Goal: Task Accomplishment & Management: Manage account settings

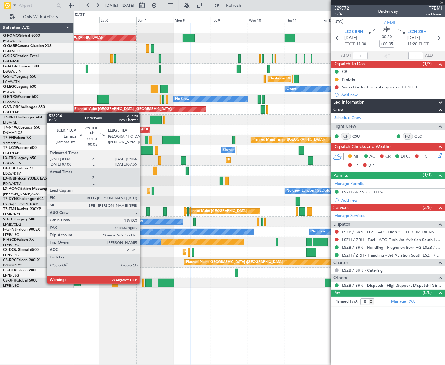
click at [142, 283] on div at bounding box center [143, 283] width 2 height 8
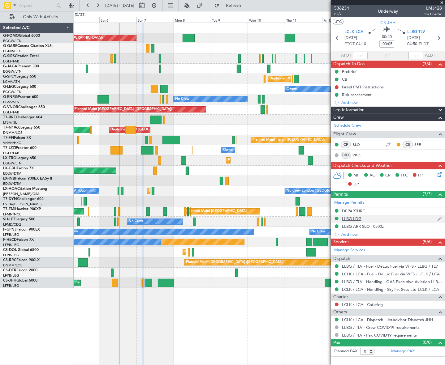
click at [356, 215] on div "LLBG LDG" at bounding box center [388, 219] width 114 height 8
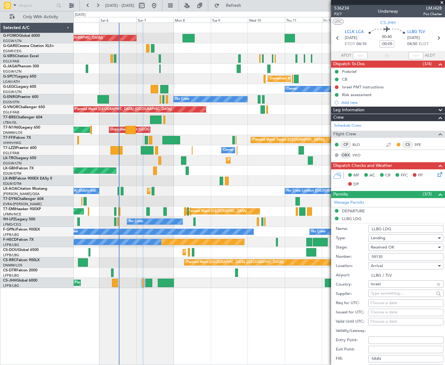
click at [375, 257] on input "59135" at bounding box center [405, 256] width 75 height 7
drag, startPoint x: 375, startPoint y: 255, endPoint x: 380, endPoint y: 260, distance: 7.0
click at [375, 255] on input "59135" at bounding box center [405, 256] width 75 height 7
click at [378, 256] on input "59135" at bounding box center [405, 256] width 75 height 7
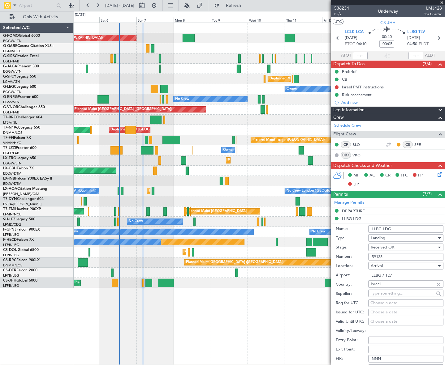
click at [378, 256] on input "59135" at bounding box center [405, 256] width 75 height 7
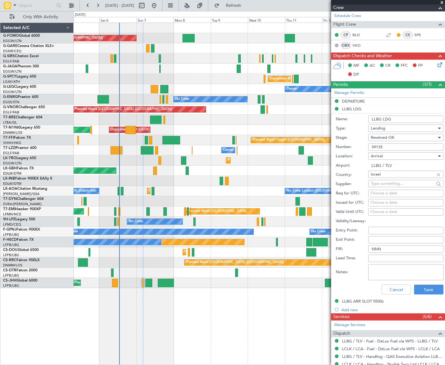
scroll to position [112, 0]
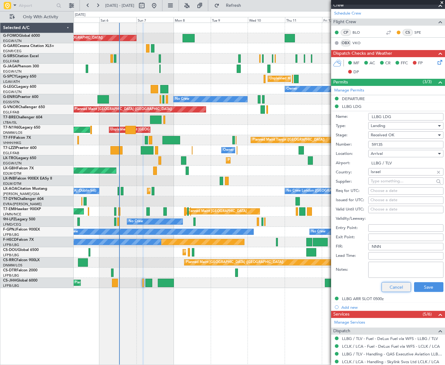
click at [390, 286] on button "Cancel" at bounding box center [395, 287] width 29 height 10
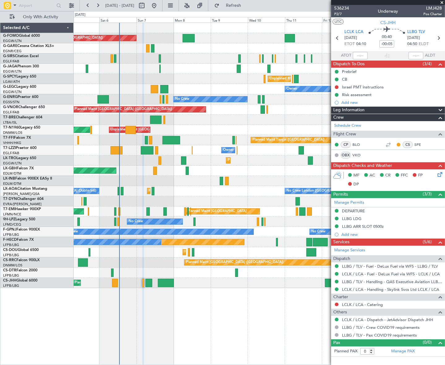
scroll to position [0, 0]
click at [287, 313] on div "Planned Maint London (Luton) Planned Maint London (Farnborough) Unplanned Maint…" at bounding box center [259, 194] width 371 height 343
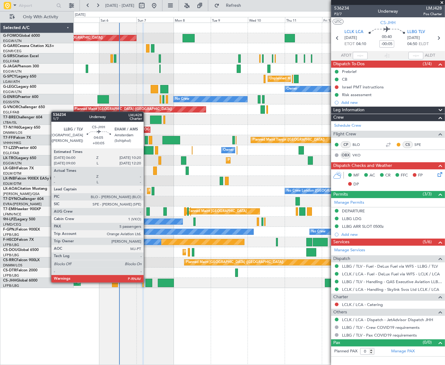
click at [146, 282] on div at bounding box center [148, 283] width 7 height 8
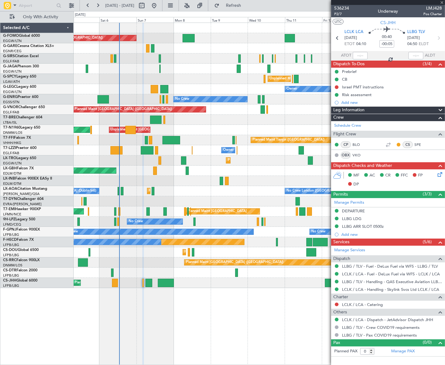
type input "+00:05"
type input "5"
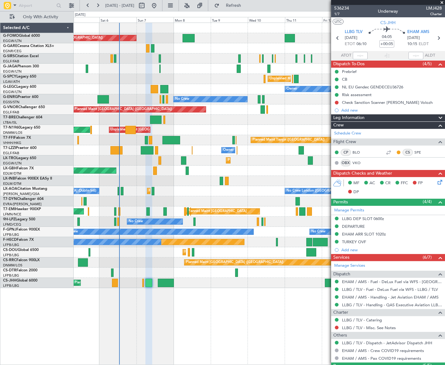
click at [297, 309] on div "Planned Maint London (Luton) Planned Maint London (Farnborough) Unplanned Maint…" at bounding box center [259, 194] width 371 height 343
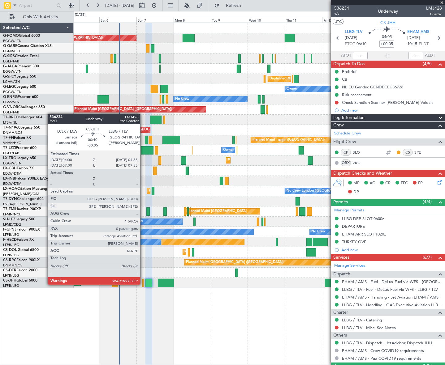
click at [143, 284] on div at bounding box center [143, 283] width 2 height 8
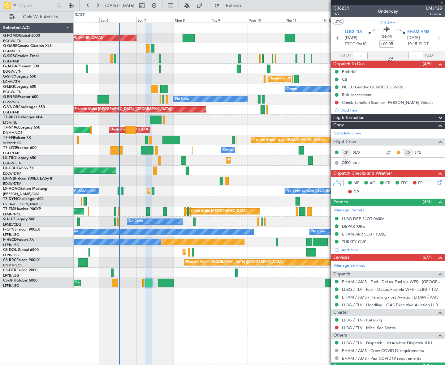
type input "-00:05"
type input "0"
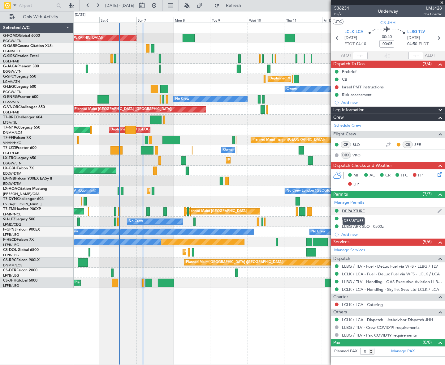
click at [357, 210] on div "DEPARTURE" at bounding box center [353, 210] width 23 height 5
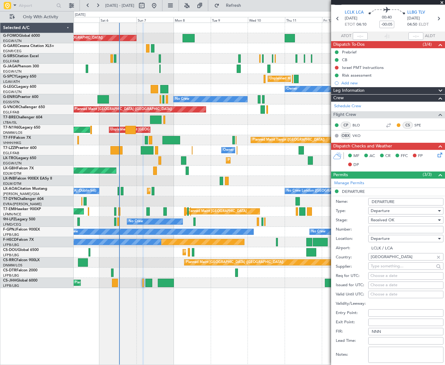
scroll to position [28, 0]
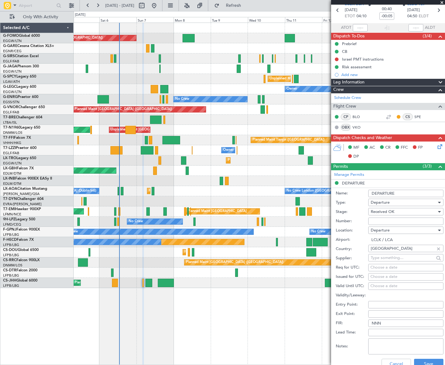
click at [389, 357] on div "Cancel Save" at bounding box center [390, 364] width 108 height 16
drag, startPoint x: 389, startPoint y: 362, endPoint x: 392, endPoint y: 355, distance: 6.9
click at [389, 362] on button "Cancel" at bounding box center [395, 364] width 29 height 10
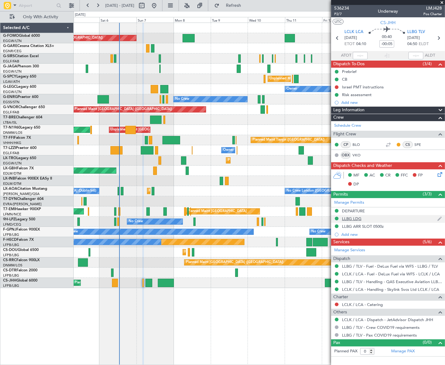
click at [356, 218] on div "LLBG LDG" at bounding box center [351, 218] width 19 height 5
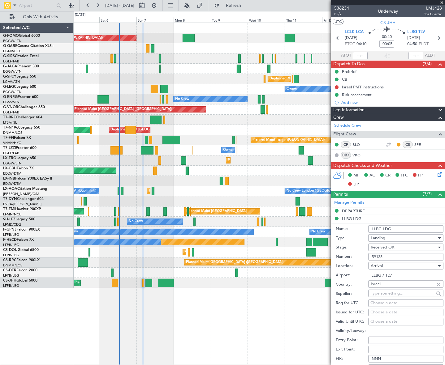
click at [305, 283] on div "Planned Maint Paris (Le Bourget) Owner Planned Maint Paris (Le Bourget)" at bounding box center [259, 283] width 370 height 10
click at [336, 86] on button at bounding box center [337, 87] width 4 height 4
click at [333, 114] on span "Completed" at bounding box center [339, 114] width 20 height 6
click at [273, 293] on div "Planned Maint London (Luton) Planned Maint London (Farnborough) Unplanned Maint…" at bounding box center [259, 194] width 371 height 343
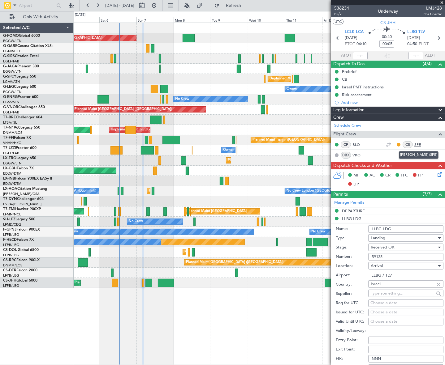
click at [418, 143] on link "SPE" at bounding box center [421, 145] width 14 height 6
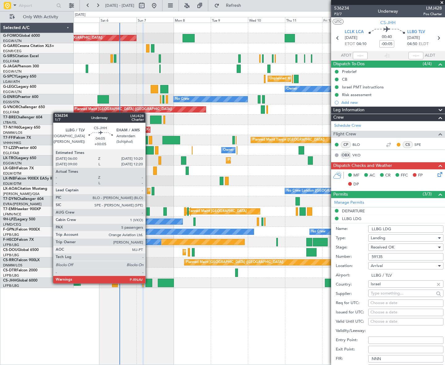
click at [148, 283] on div at bounding box center [148, 283] width 7 height 8
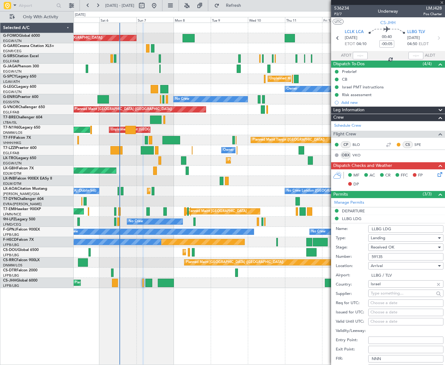
type input "+00:05"
type input "5"
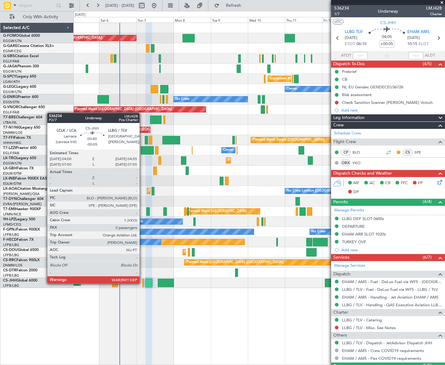
click at [142, 283] on div at bounding box center [143, 283] width 2 height 8
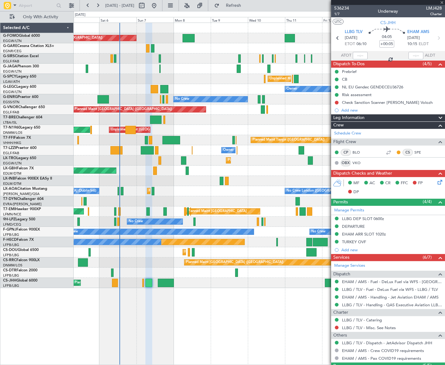
type input "-00:05"
type input "0"
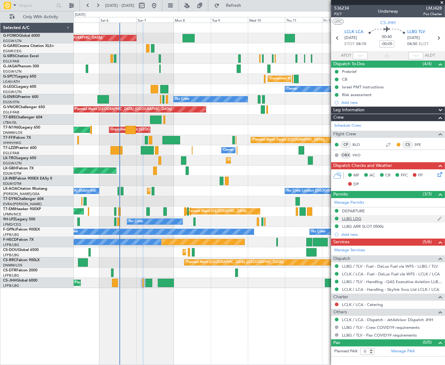
click at [357, 216] on div "LLBG LDG" at bounding box center [351, 218] width 19 height 5
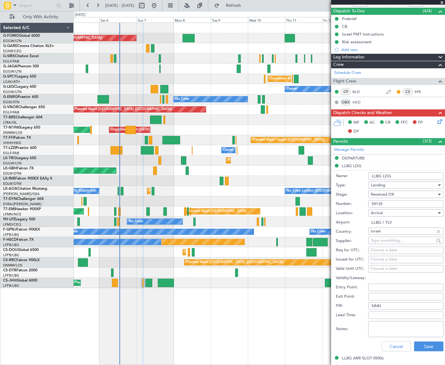
scroll to position [56, 0]
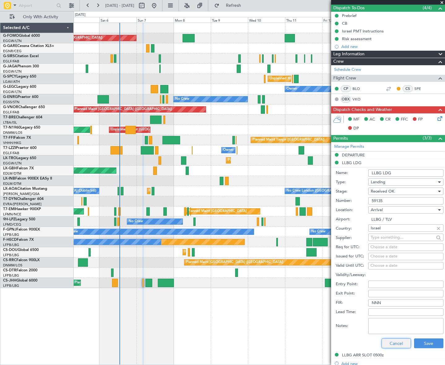
click at [389, 342] on button "Cancel" at bounding box center [395, 344] width 29 height 10
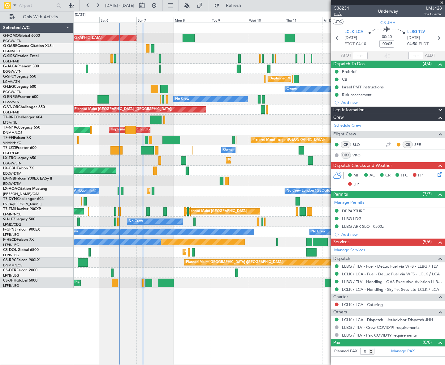
click at [336, 13] on span "P2/7" at bounding box center [341, 13] width 15 height 5
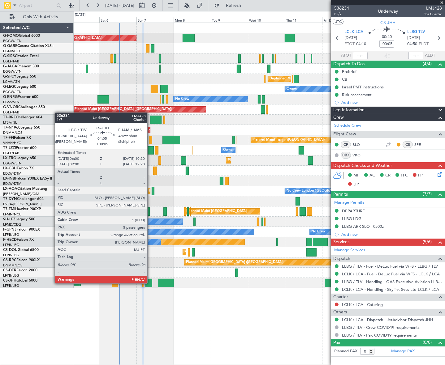
click at [150, 283] on div at bounding box center [148, 283] width 7 height 8
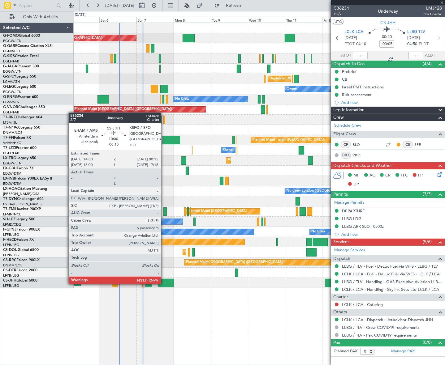
type input "+00:05"
type input "5"
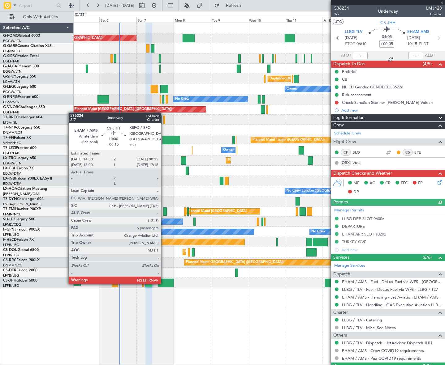
click at [164, 284] on div at bounding box center [166, 283] width 16 height 8
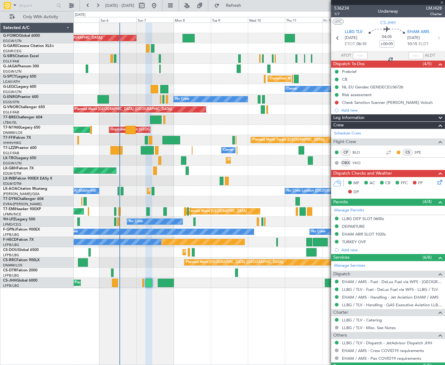
type input "-00:15"
type input "6"
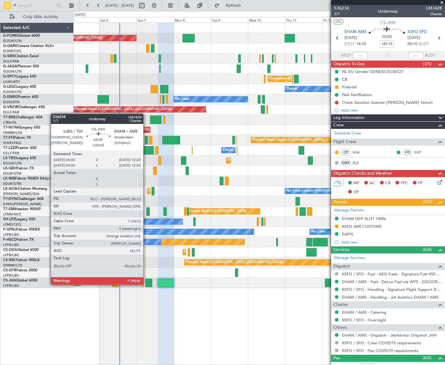
click at [146, 284] on div at bounding box center [148, 283] width 7 height 8
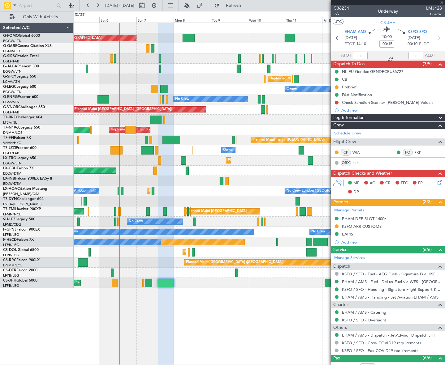
type input "+00:05"
type input "5"
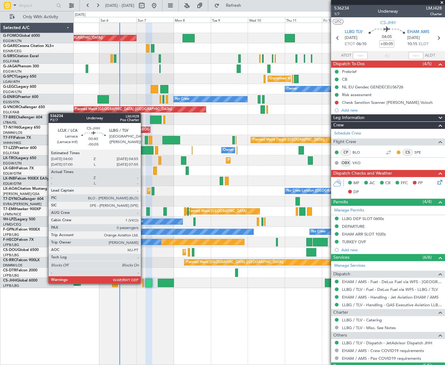
click at [143, 283] on div at bounding box center [143, 283] width 2 height 8
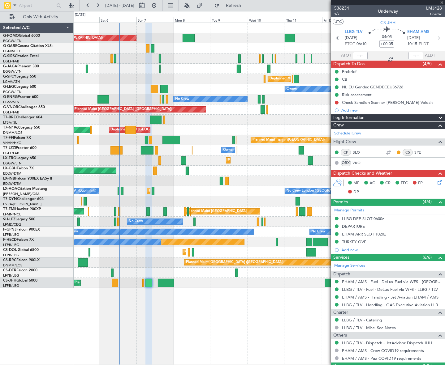
type input "-00:05"
type input "0"
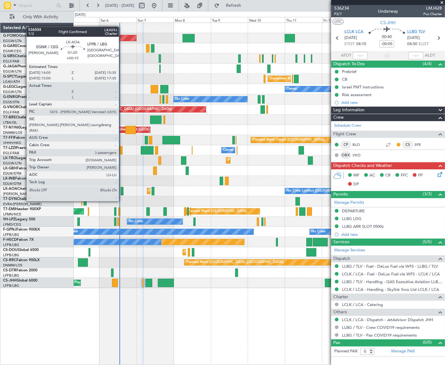
click at [122, 190] on div at bounding box center [122, 191] width 2 height 8
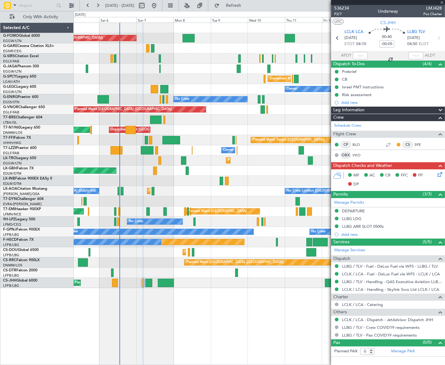
type input "+00:15"
type input "3"
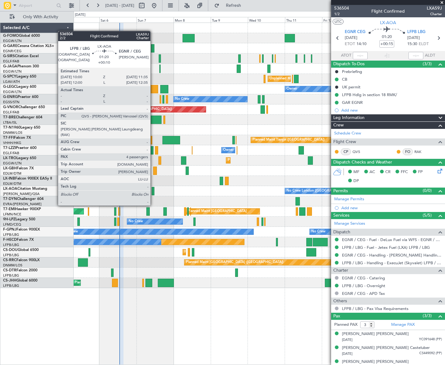
click at [153, 194] on div at bounding box center [153, 191] width 2 height 8
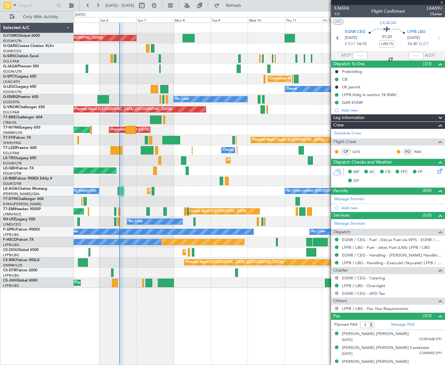
type input "+00:10"
type input "4"
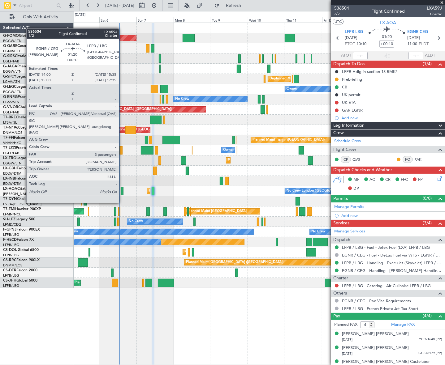
click at [122, 191] on div at bounding box center [122, 191] width 2 height 8
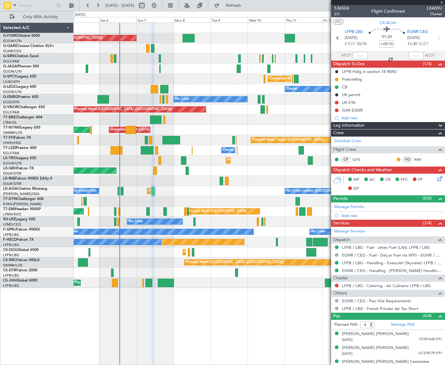
type input "+00:15"
type input "3"
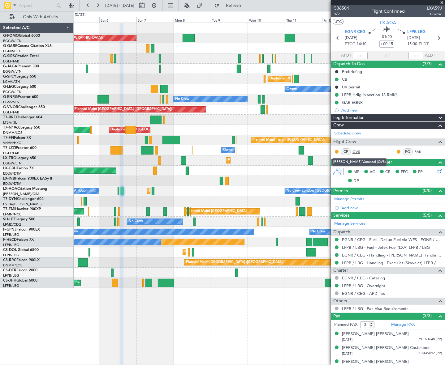
click at [359, 151] on link "QVS" at bounding box center [359, 152] width 14 height 6
click at [166, 334] on div "Planned Maint London (Luton) Planned Maint London (Farnborough) Unplanned Maint…" at bounding box center [259, 194] width 371 height 343
click at [291, 309] on div "Planned Maint London (Luton) Planned Maint London (Farnborough) Unplanned Maint…" at bounding box center [259, 194] width 371 height 343
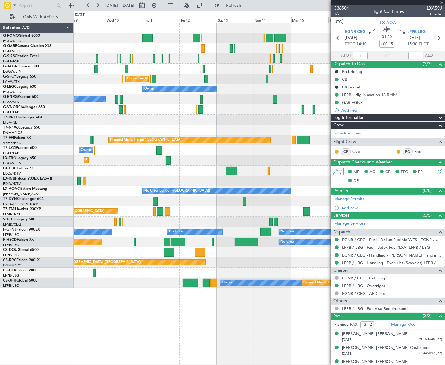
click at [104, 337] on div "Planned Maint London (Luton) Unplanned Maint Athens (Eleftherios Venizelos Intl…" at bounding box center [259, 194] width 371 height 343
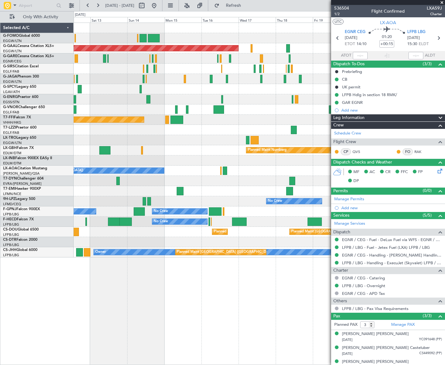
click at [132, 320] on div "Planned Maint Dusseldorf Planned Maint London (Luton) Unplanned Maint Athens (E…" at bounding box center [259, 194] width 371 height 343
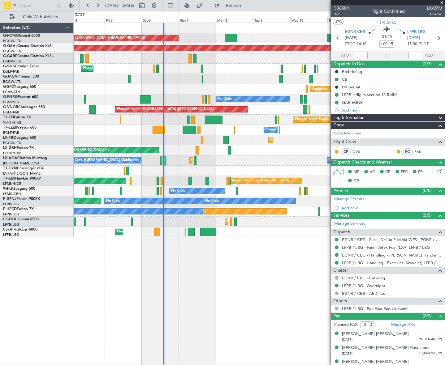
click at [444, 261] on html "12 Sep 2025 - 22 Sep 2025 Refresh Quick Links Only With Activity Planned Maint …" at bounding box center [222, 182] width 445 height 365
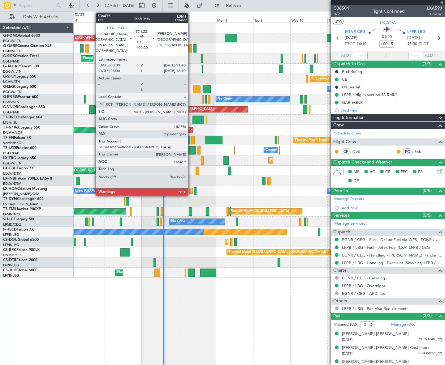
click at [191, 149] on div at bounding box center [189, 150] width 13 height 8
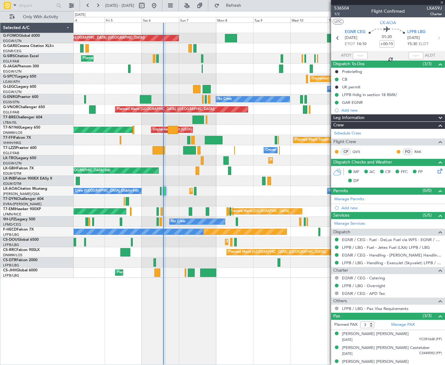
type input "+00:20"
type input "2"
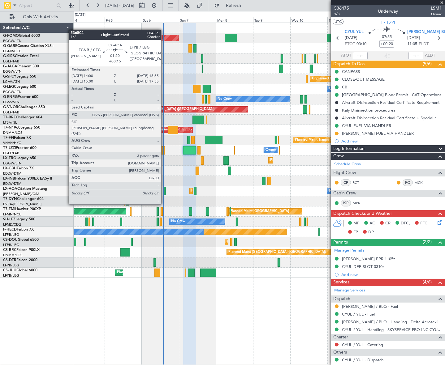
click at [164, 193] on div at bounding box center [164, 191] width 2 height 8
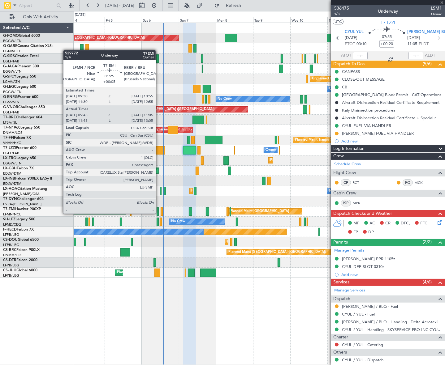
type input "+00:15"
type input "3"
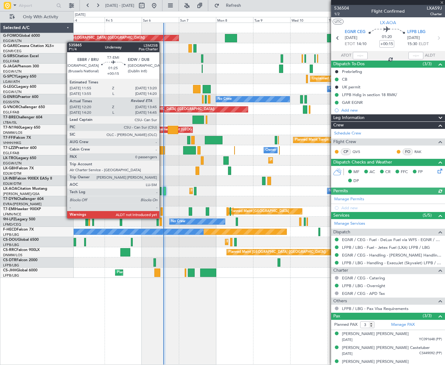
click at [162, 213] on div at bounding box center [162, 212] width 2 height 8
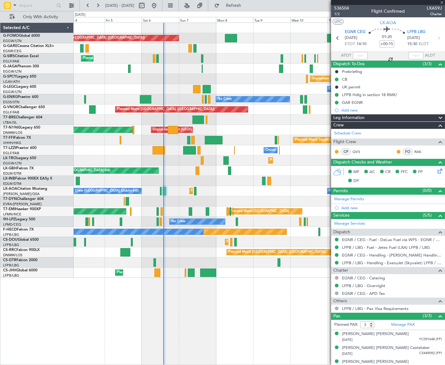
type input "12:20"
type input "0"
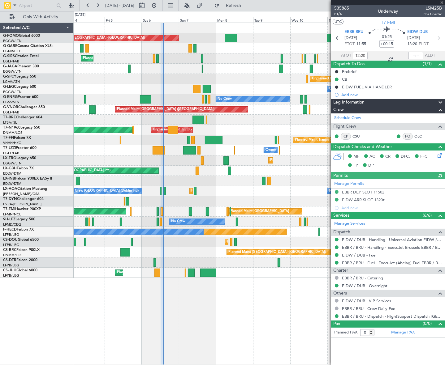
click at [433, 9] on span "LSM25B" at bounding box center [432, 8] width 19 height 6
copy span "LSM25B"
click at [415, 56] on input "text" at bounding box center [415, 55] width 15 height 7
type input "13:38"
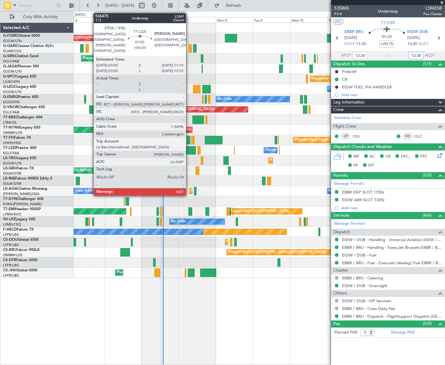
click at [189, 148] on div at bounding box center [189, 150] width 13 height 8
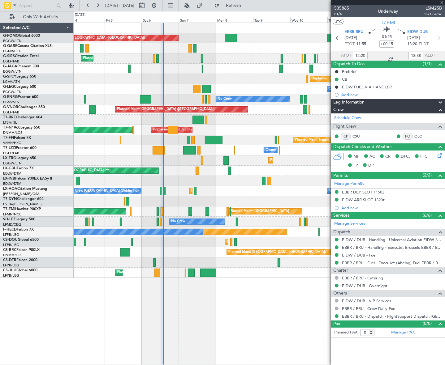
type input "+00:20"
type input "2"
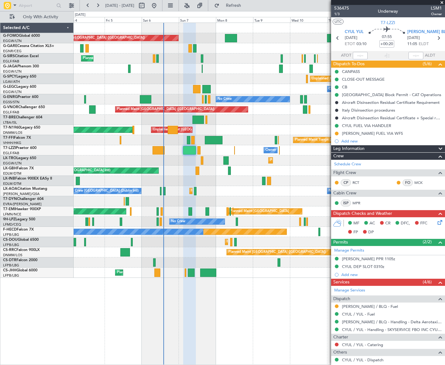
click at [280, 326] on div "Planned Maint London (Luton) Unplanned Maint Chester Planned Maint London (Farn…" at bounding box center [259, 194] width 371 height 343
click at [232, 338] on div "Planned Maint London (Luton) Unplanned Maint Chester Planned Maint London (Farn…" at bounding box center [259, 194] width 371 height 343
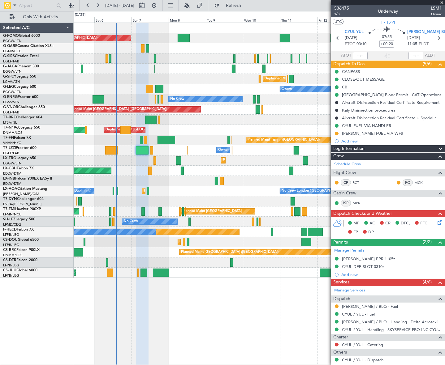
click at [180, 340] on div "Planned Maint London (Luton) Planned Maint London (Farnborough) Unplanned Maint…" at bounding box center [259, 194] width 371 height 343
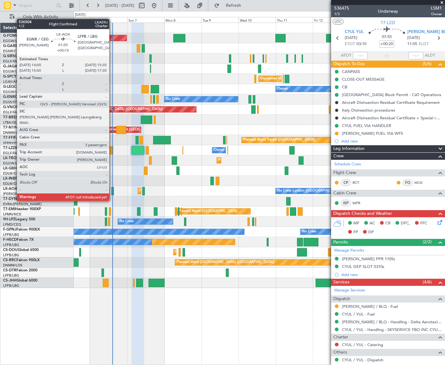
click at [112, 189] on div at bounding box center [112, 191] width 2 height 8
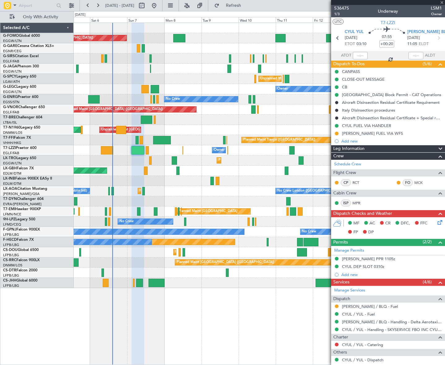
type input "+00:15"
type input "3"
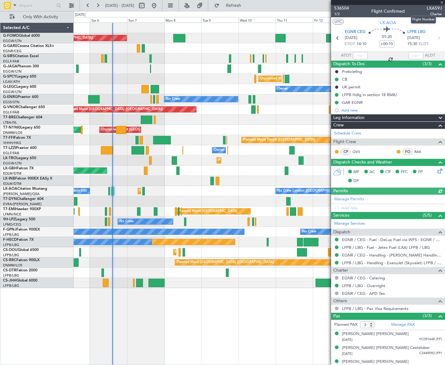
click at [435, 9] on span "LXA59J" at bounding box center [433, 8] width 15 height 6
copy span "LXA59J"
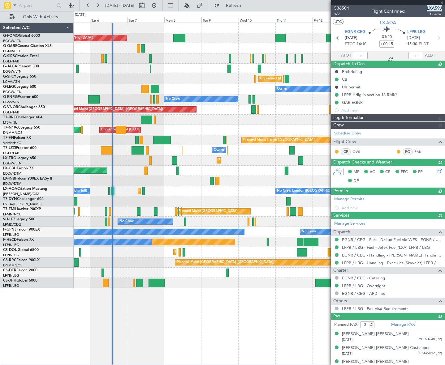
type input "14:10"
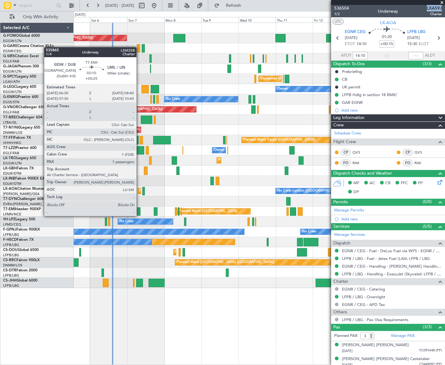
click at [139, 210] on div at bounding box center [138, 212] width 3 height 8
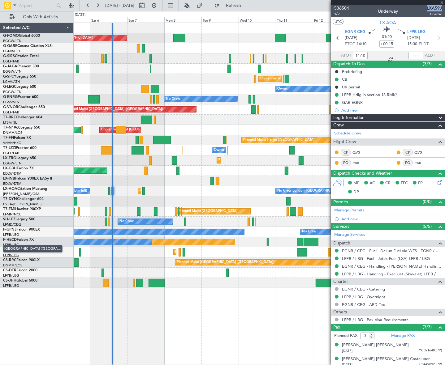
type input "+00:25"
type input "7"
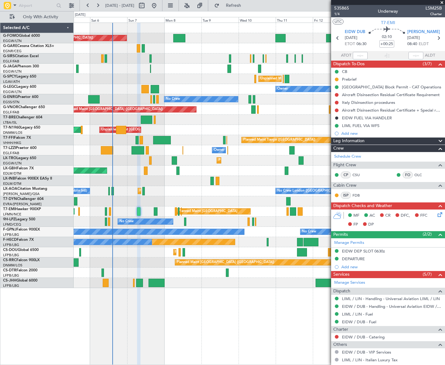
drag, startPoint x: 350, startPoint y: 79, endPoint x: 349, endPoint y: 92, distance: 12.4
click at [350, 79] on div "Prebrief" at bounding box center [349, 79] width 15 height 5
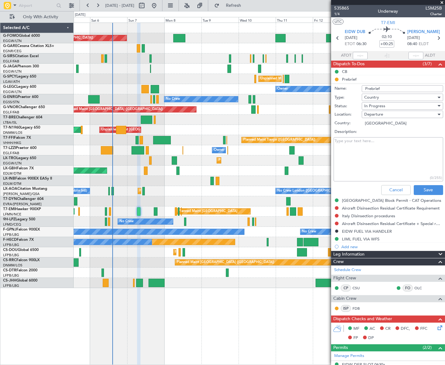
click at [364, 153] on textarea "Description:" at bounding box center [387, 159] width 109 height 44
paste textarea "1600"
type textarea "1600"
click at [391, 109] on div "In Progress" at bounding box center [400, 105] width 72 height 9
click at [392, 136] on span "Completed" at bounding box center [399, 136] width 73 height 9
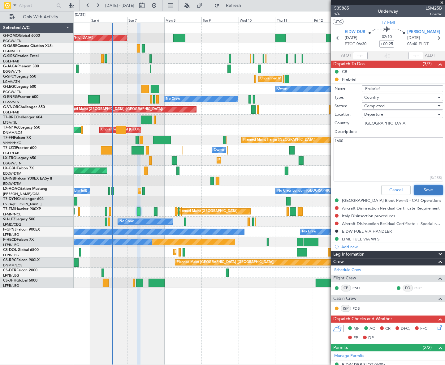
click at [427, 191] on button "Save" at bounding box center [427, 190] width 29 height 10
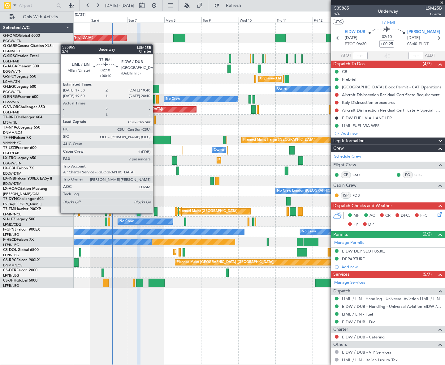
click at [156, 208] on div at bounding box center [155, 212] width 3 height 8
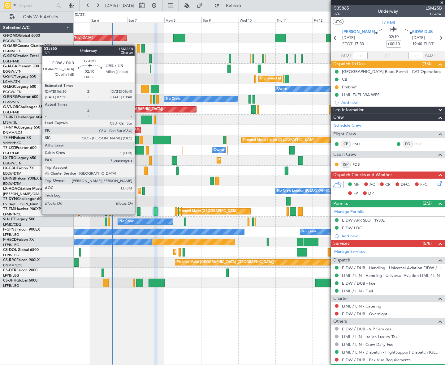
click at [137, 208] on div at bounding box center [138, 212] width 3 height 8
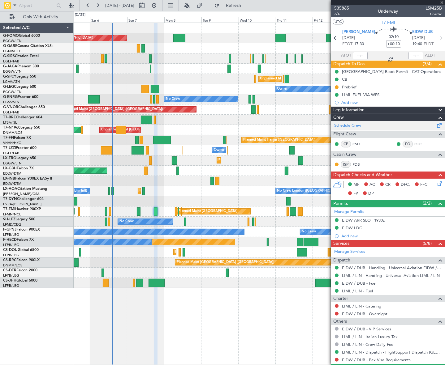
type input "+00:25"
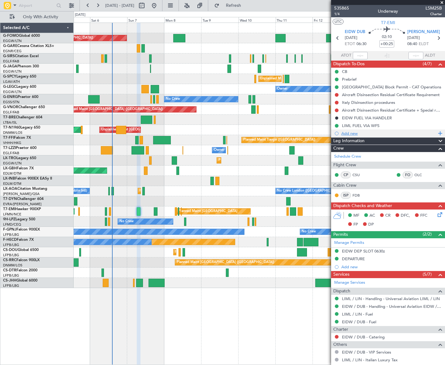
click at [359, 135] on div "Add new" at bounding box center [388, 133] width 95 height 5
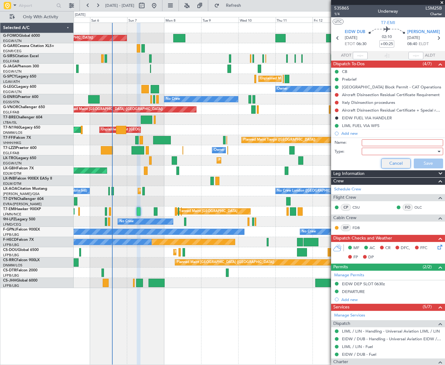
click at [393, 164] on button "Cancel" at bounding box center [395, 164] width 29 height 10
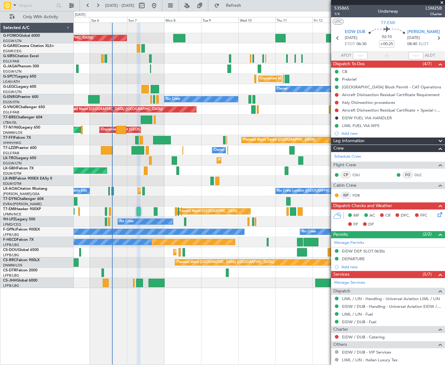
click at [368, 141] on div "Leg Information" at bounding box center [388, 141] width 114 height 7
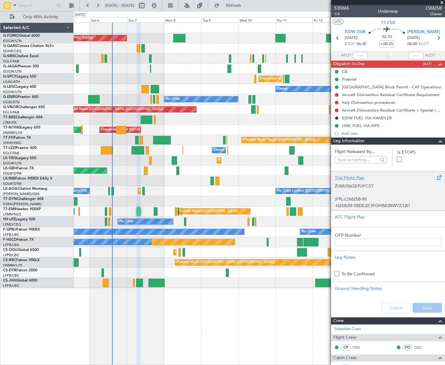
click at [374, 195] on p at bounding box center [388, 193] width 106 height 6
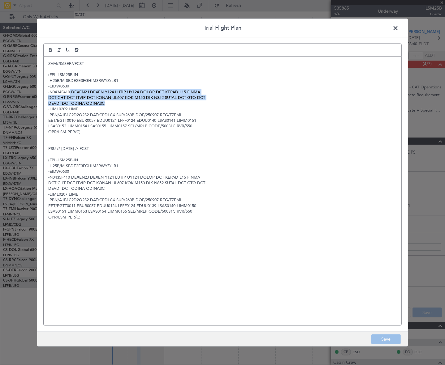
drag, startPoint x: 76, startPoint y: 93, endPoint x: 110, endPoint y: 104, distance: 35.2
click at [110, 104] on div "ZVM//06SEP//FCST (FPL-LSM25B-IN -H25B/M-SBDE2E3FGHIM3RWYZ/LB1 -EIDW0630 -N0434F…" at bounding box center [223, 191] width 358 height 269
copy div "DEXEN2J DEXEN Y124 LUTIP UY124 DOLOP DCT KEPAD L15 FINMA DCT CHT DCT ITVIP DCT …"
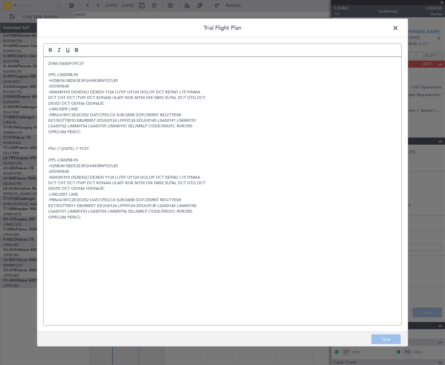
click at [403, 30] on header "Trial Flight Plan" at bounding box center [222, 28] width 370 height 19
click at [398, 28] on span at bounding box center [398, 29] width 0 height 12
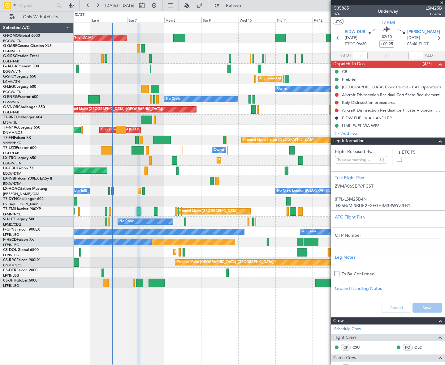
click at [233, 342] on div "Planned Maint London (Luton) Planned Maint London (Farnborough) Unplanned Maint…" at bounding box center [259, 194] width 371 height 343
click at [349, 81] on div "Prebrief" at bounding box center [349, 79] width 15 height 5
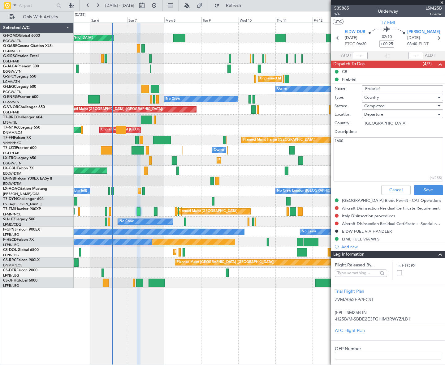
click at [353, 141] on textarea "1600" at bounding box center [387, 159] width 109 height 44
paste textarea "Fuel - Plan to land to Milan with 22,800 lbs GWT"
click at [339, 141] on textarea "1600 Fuel - Plan to land to Milan with 22,800 lbs GWT" at bounding box center [387, 159] width 109 height 44
paste textarea "payload 1600 lbs"
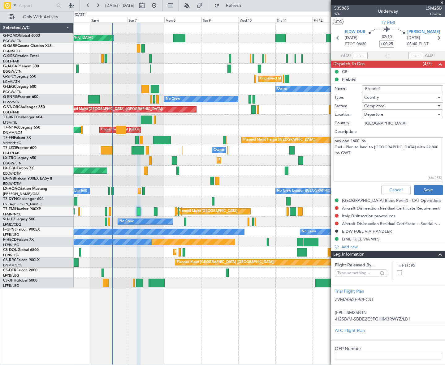
type textarea "payload 1600 lbs Fuel - Plan to land to Milan with 22,800 lbs GWT"
click at [421, 190] on button "Save" at bounding box center [427, 190] width 29 height 10
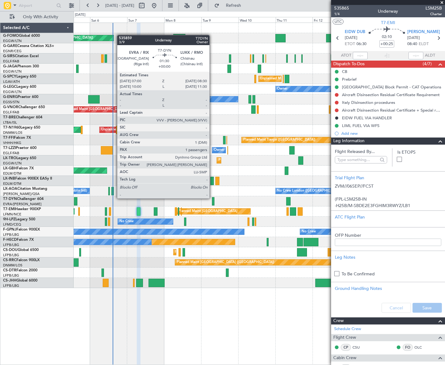
click at [212, 198] on div at bounding box center [213, 201] width 2 height 8
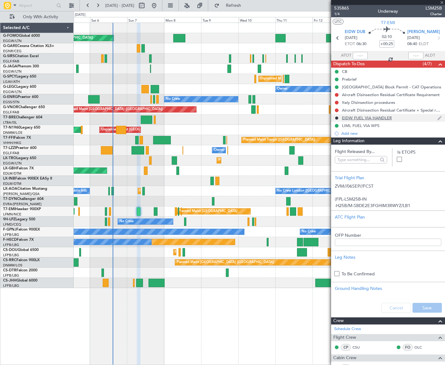
type input "1"
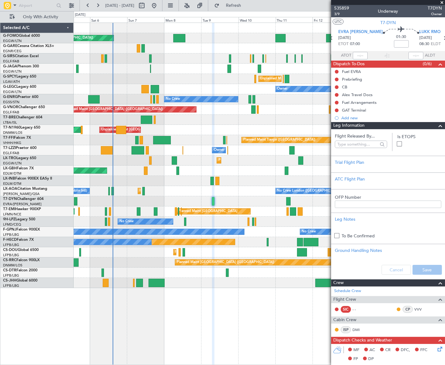
click at [436, 124] on span at bounding box center [439, 125] width 7 height 7
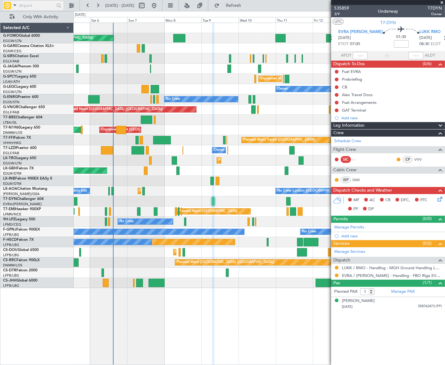
click at [23, 6] on input "text" at bounding box center [37, 5] width 36 height 9
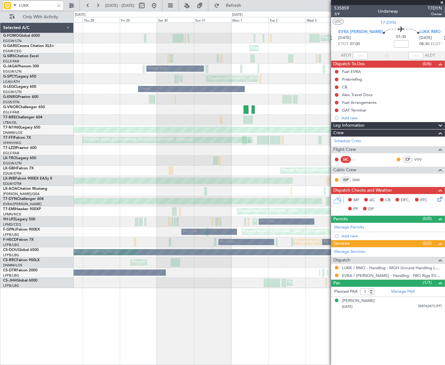
click at [434, 188] on fb-app "LUKK 05 Sep 2025 - 15 Sep 2025 Refresh Quick Links Only With Activity Planned M…" at bounding box center [222, 185] width 445 height 361
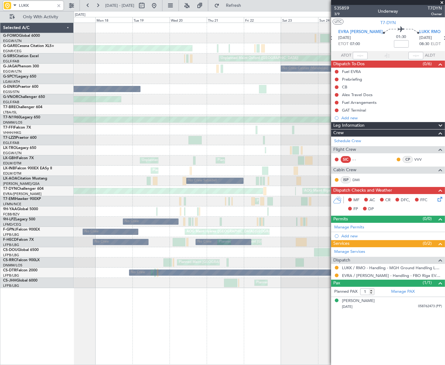
click at [444, 179] on html "LUKK 27 Aug 2025 - 06 Sep 2025 Refresh Quick Links Only With Activity Unplanned…" at bounding box center [222, 182] width 445 height 365
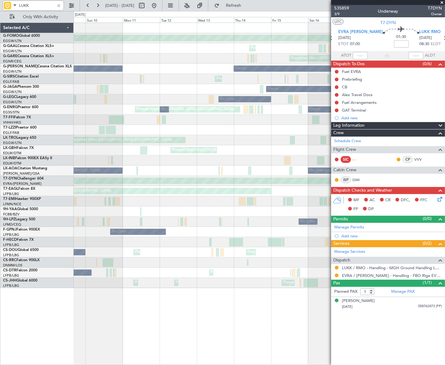
click at [379, 195] on fb-app "LUKK 17 Aug 2025 - 27 Aug 2025 Refresh Quick Links Only With Activity Planned M…" at bounding box center [222, 185] width 445 height 361
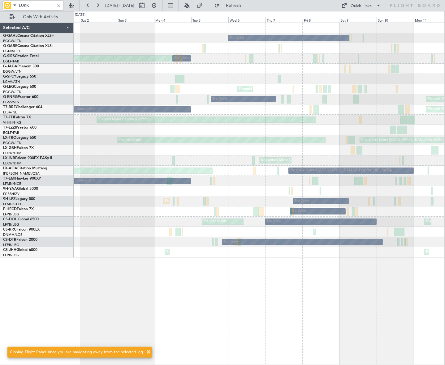
click at [444, 164] on html "LUKK 09 Aug 2025 - 19 Aug 2025 Refresh Quick Links Only With Activity No Crew A…" at bounding box center [222, 182] width 445 height 365
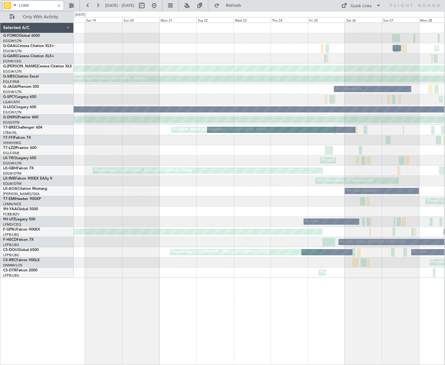
click at [444, 157] on html "LUKK 30 Jul 2025 - 09 Aug 2025 Refresh Quick Links Only With Activity Unplanned…" at bounding box center [222, 182] width 445 height 365
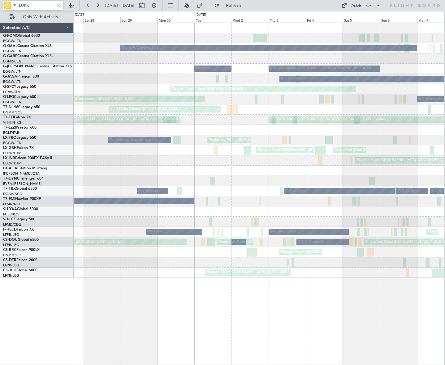
click at [444, 155] on html "LUKK 07 Jul 2025 - 17 Jul 2025 Refresh Quick Links Only With Activity Owner Lon…" at bounding box center [222, 182] width 445 height 365
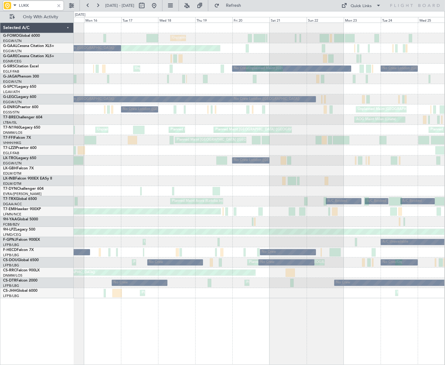
click at [444, 158] on html "LUKK 25 Jun 2025 - 05 Jul 2025 Refresh Quick Links Only With Activity Unplanned…" at bounding box center [222, 182] width 445 height 365
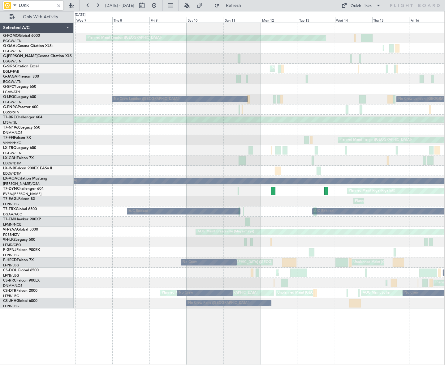
click at [444, 169] on html "LUKK 16 May 2025 - 26 May 2025 Refresh Quick Links Only With Activity Planned M…" at bounding box center [222, 182] width 445 height 365
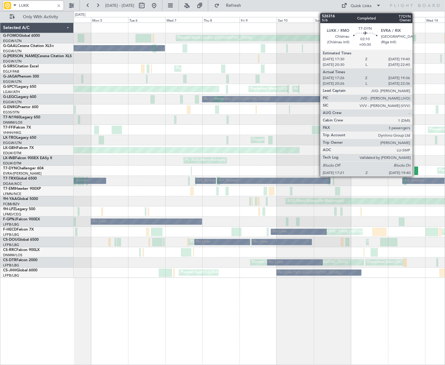
click at [415, 171] on div at bounding box center [416, 171] width 4 height 8
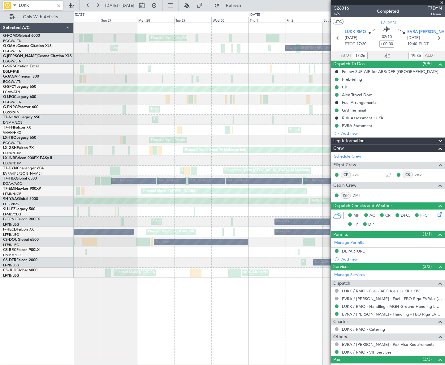
click at [444, 163] on html "LUKK 04 May 2025 - 14 May 2025 Refresh Quick Links Only With Activity Planned M…" at bounding box center [222, 182] width 445 height 365
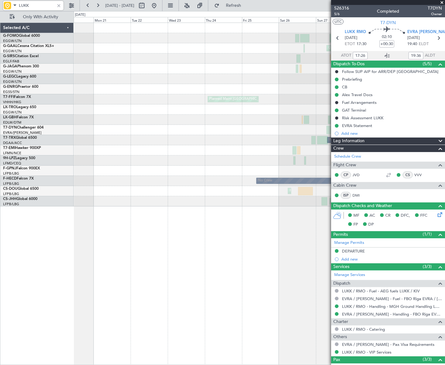
type input "LUKK"
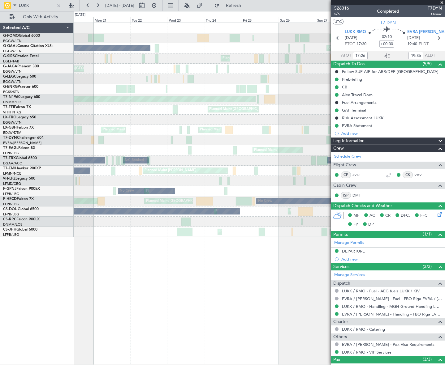
click at [365, 142] on div "Leg Information" at bounding box center [388, 141] width 114 height 7
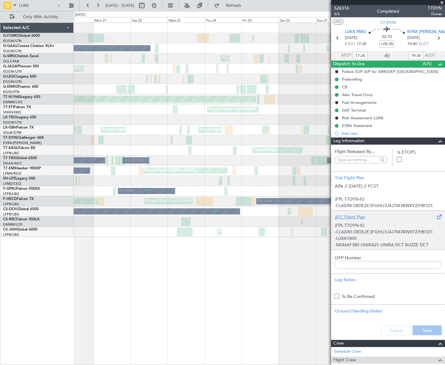
click at [362, 234] on p "-CL60/M-SBDE2E3FGHIJ3J4J7M3RWXYZ/HB1D1" at bounding box center [388, 232] width 106 height 6
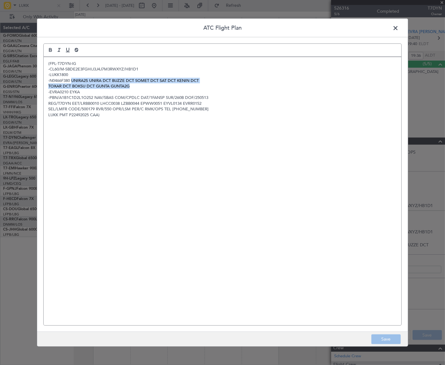
drag, startPoint x: 72, startPoint y: 80, endPoint x: 145, endPoint y: 88, distance: 73.5
click at [145, 88] on div "(FPL-T7DYN-IG -CL60/M-SBDE2E3FGHIJ3J4J7M3RWXYZ/HB1D1 -LUKK1800 -N0466F380 UNIRA…" at bounding box center [223, 191] width 358 height 269
copy div "UNIRA2S UNIRA DCT BUZZE DCT SOMET DCT SAT DCT KENIN DCT TOXAR DCT BOKSU DCT GUN…"
click at [398, 28] on span at bounding box center [398, 29] width 0 height 12
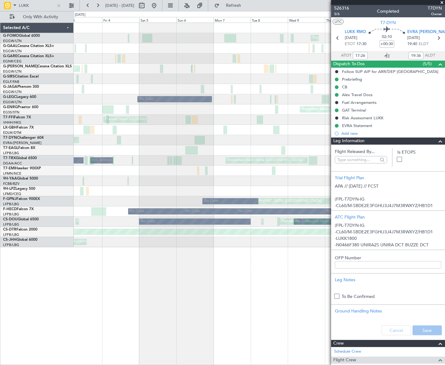
click at [444, 174] on html "LUKK 11 Apr 2025 - 21 Apr 2025 Refresh Quick Links Only With Activity Unplanned…" at bounding box center [222, 182] width 445 height 365
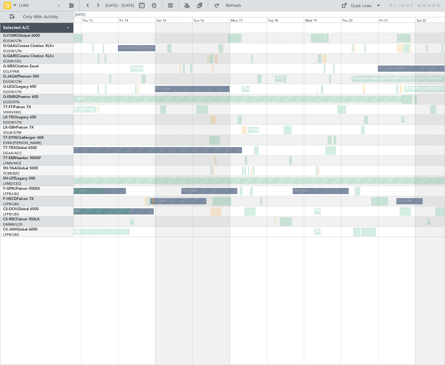
click at [444, 124] on html "LUKK 19 Mar 2025 - 29 Mar 2025 Refresh Quick Links Only With Activity Owner Lon…" at bounding box center [222, 182] width 445 height 365
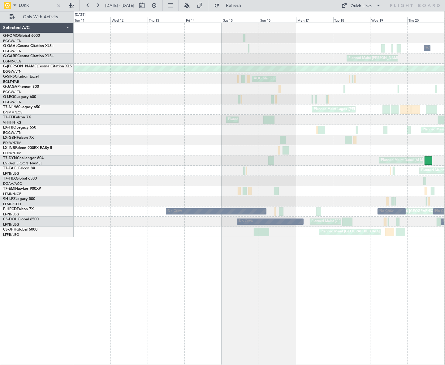
click at [444, 162] on html "LUKK 22 Feb 2025 - 04 Mar 2025 Refresh Quick Links Only With Activity A/C Unava…" at bounding box center [222, 182] width 445 height 365
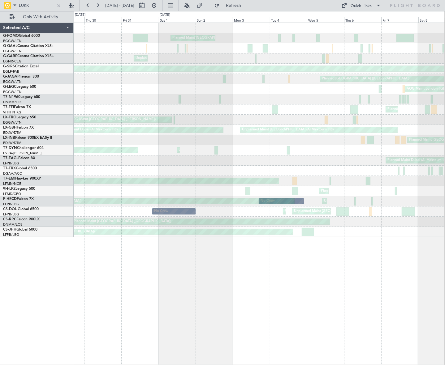
click at [444, 152] on html "LUKK 15 Feb 2025 - 25 Feb 2025 Refresh Quick Links Only With Activity Planned M…" at bounding box center [222, 182] width 445 height 365
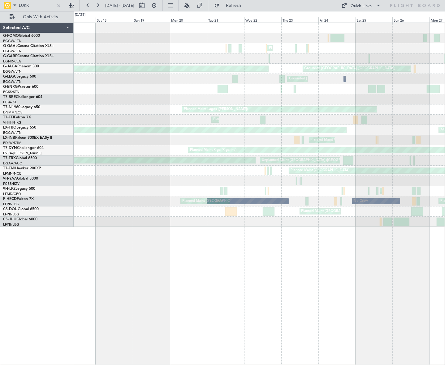
click at [444, 143] on html "LUKK 29 Jan 2025 - 08 Feb 2025 Refresh Quick Links Only With Activity Planned M…" at bounding box center [222, 182] width 445 height 365
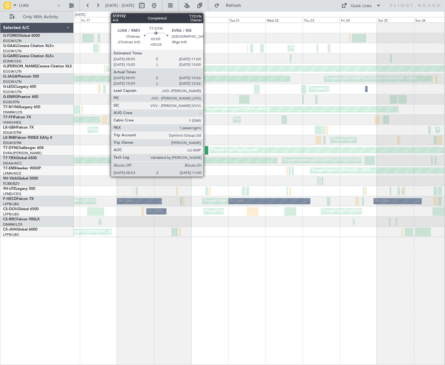
click at [206, 151] on div at bounding box center [206, 150] width 3 height 8
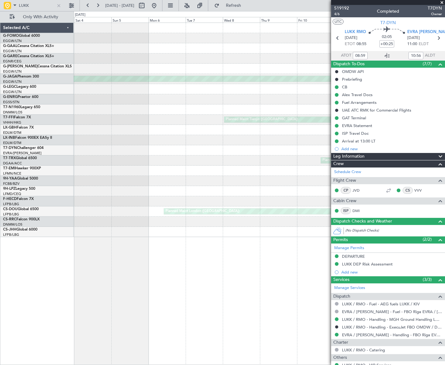
click at [444, 173] on html "LUKK 16 Jan 2025 - 26 Jan 2025 Refresh Quick Links Only With Activity AOG Maint…" at bounding box center [222, 182] width 445 height 365
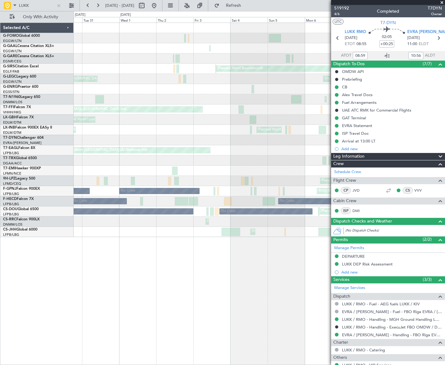
click at [444, 168] on html "LUKK 01 Jan 2025 - 11 Jan 2025 Refresh Quick Links Only With Activity AOG Maint…" at bounding box center [222, 182] width 445 height 365
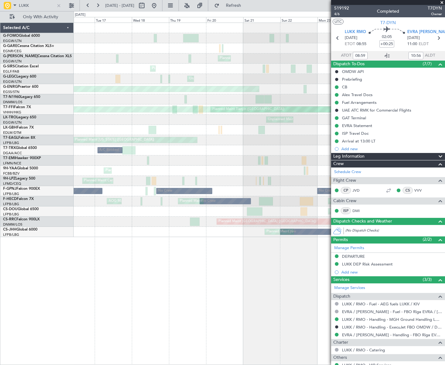
click at [444, 138] on html "LUKK 23 Dec 2024 - 02 Jan 2025 Refresh Quick Links Only With Activity Planned M…" at bounding box center [222, 182] width 445 height 365
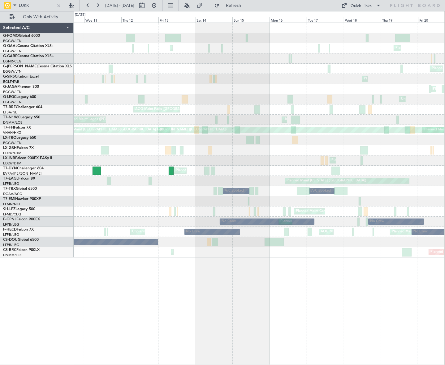
click at [167, 175] on div "Planned Maint [GEOGRAPHIC_DATA] ([GEOGRAPHIC_DATA])" at bounding box center [259, 171] width 370 height 10
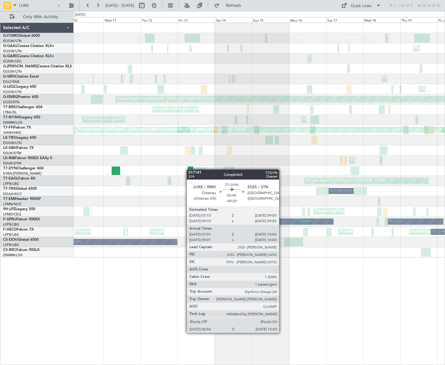
click at [190, 169] on div at bounding box center [190, 171] width 5 height 8
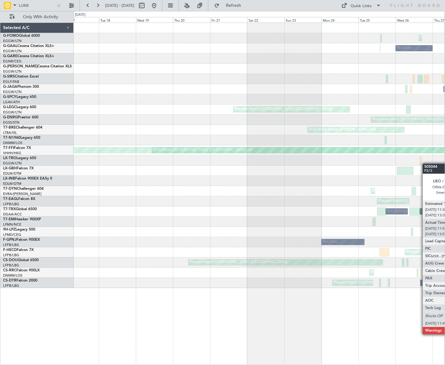
click at [444, 134] on html "LUKK [DATE] - [DATE] Refresh Quick Links Only With Activity Planned Maint [GEOG…" at bounding box center [222, 182] width 445 height 365
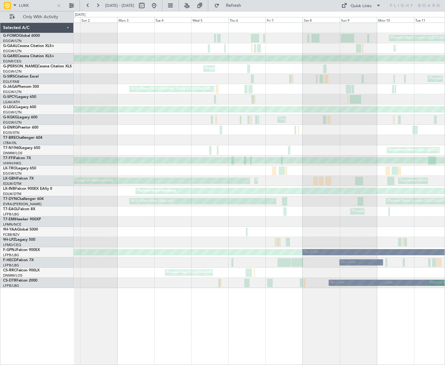
click at [444, 167] on html "LUKK [DATE] - [DATE] Refresh Quick Links Only With Activity Planned Maint [GEOG…" at bounding box center [222, 182] width 445 height 365
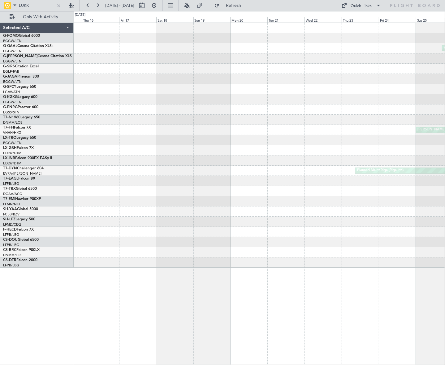
click at [444, 41] on html "LUKK [DATE] - [DATE] Refresh Quick Links Only With Activity AOG Maint [GEOGRAPH…" at bounding box center [222, 182] width 445 height 365
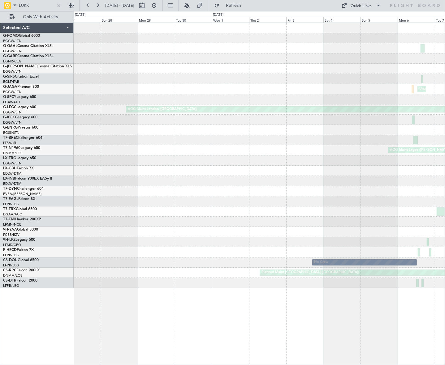
click at [444, 199] on html "LUKK [DATE] - [DATE] Refresh Quick Links Only With Activity Planned Maint [GEOG…" at bounding box center [222, 182] width 445 height 365
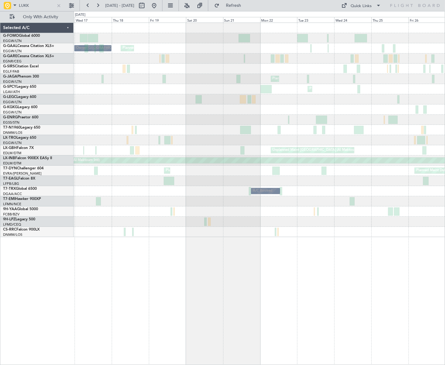
click at [444, 197] on html "LUKK [DATE] - [DATE] Refresh Quick Links Only With Activity Planned Maint [GEOG…" at bounding box center [222, 182] width 445 height 365
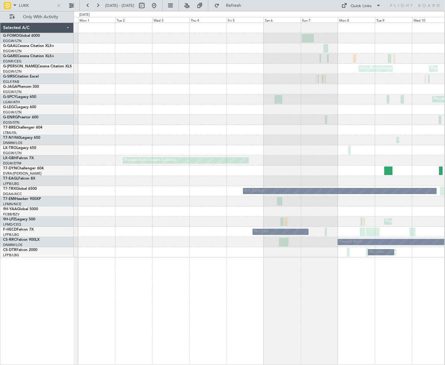
click at [444, 122] on html "LUKK [DATE] - [DATE] Refresh Quick Links Only With Activity Owner [GEOGRAPHIC_D…" at bounding box center [222, 182] width 445 height 365
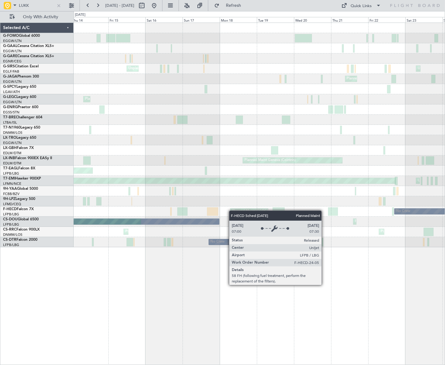
click at [444, 200] on html "LUKK [DATE] - [DATE] Refresh Quick Links Only With Activity Planned Maint [GEOG…" at bounding box center [222, 182] width 445 height 365
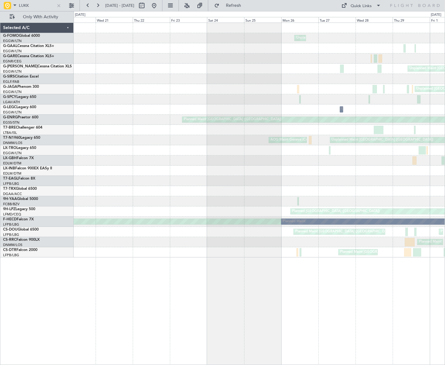
click at [444, 199] on html "LUKK [DATE] - [DATE] Refresh Quick Links Only With Activity Unplanned Maint [GE…" at bounding box center [222, 182] width 445 height 365
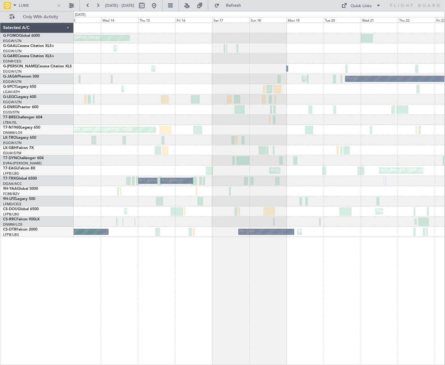
click at [444, 250] on html "LUKK [DATE] - [DATE] Refresh Quick Links Only With Activity Planned Maint [GEOG…" at bounding box center [222, 182] width 445 height 365
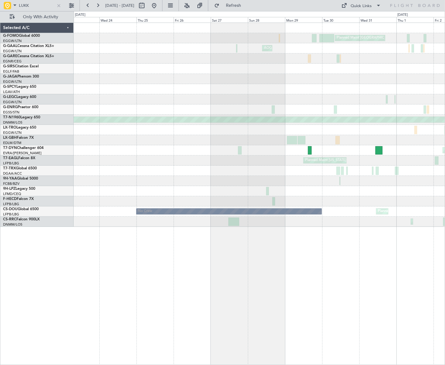
click at [444, 223] on html "LUKK [DATE] - [DATE] Refresh Quick Links Only With Activity Planned Maint [GEOG…" at bounding box center [222, 182] width 445 height 365
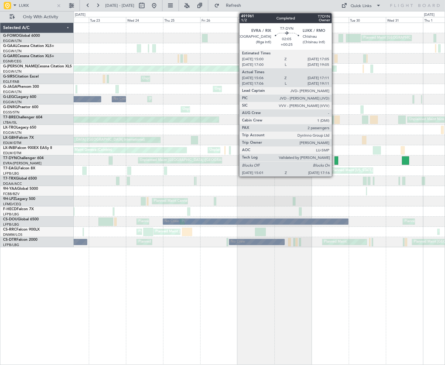
click at [335, 160] on div at bounding box center [336, 160] width 4 height 8
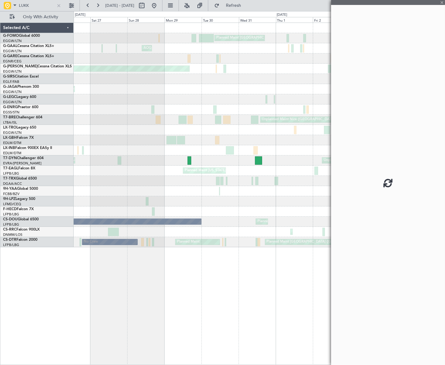
click at [106, 257] on div "Planned Maint [GEOGRAPHIC_DATA] ([GEOGRAPHIC_DATA]) AOG Maint [GEOGRAPHIC_DATA]…" at bounding box center [259, 194] width 371 height 343
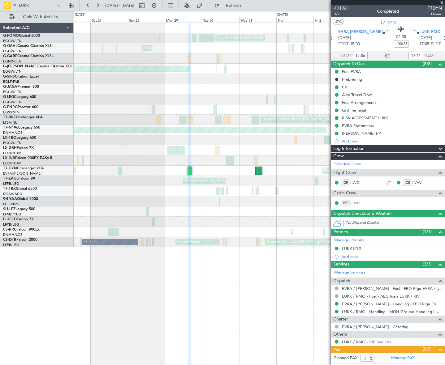
click at [347, 148] on span "Leg Information" at bounding box center [348, 148] width 31 height 7
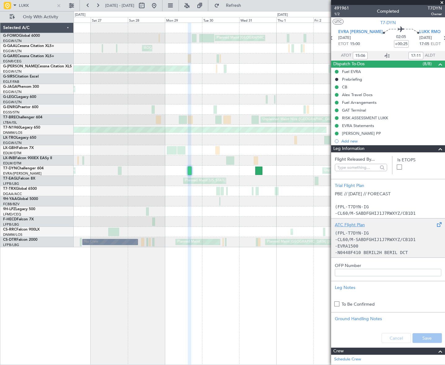
click at [361, 235] on code "(FPL-T7DYN-IG" at bounding box center [352, 233] width 34 height 5
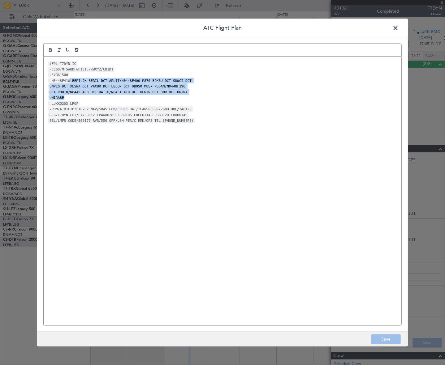
drag, startPoint x: 69, startPoint y: 80, endPoint x: 160, endPoint y: 96, distance: 92.2
click at [160, 96] on div "(FPL-T7DYN-IG -CL60/M-SABDFGHIJ1J7RWXYZ/CB1D1 -EVRA1500 -N0448F410 BERIL2H BERI…" at bounding box center [223, 191] width 358 height 269
copy div "BERIL2H BERIL DCT ARLIT/N0448F400 P870 BOKSU DCT SUWGI DCT UNPEG DCT XESNA DCT …"
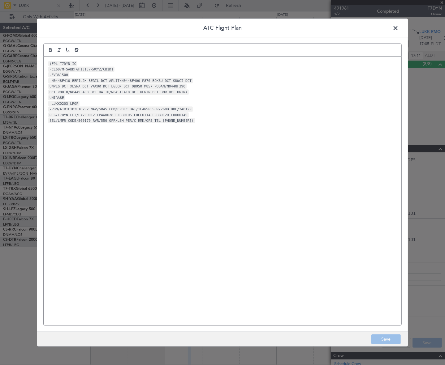
click at [398, 28] on span at bounding box center [398, 29] width 0 height 12
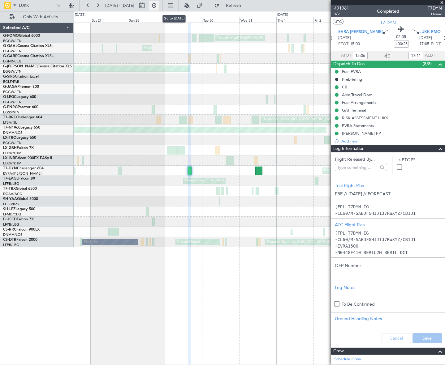
click at [159, 6] on button at bounding box center [154, 6] width 10 height 10
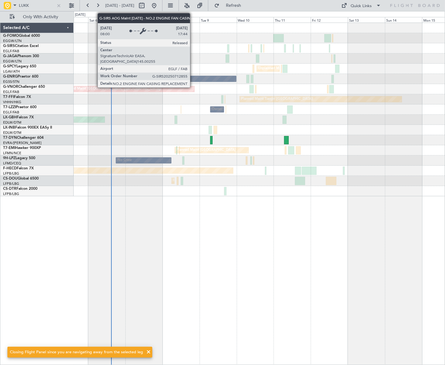
click at [170, 192] on div "Unplanned Maint [GEOGRAPHIC_DATA] ([PERSON_NAME] Intl) No Crew Planned Maint [G…" at bounding box center [259, 194] width 371 height 343
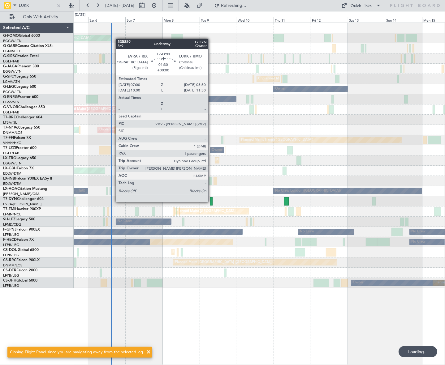
click at [211, 202] on div at bounding box center [211, 201] width 2 height 8
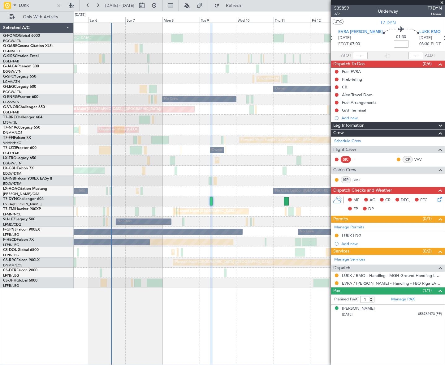
drag, startPoint x: 390, startPoint y: 124, endPoint x: 380, endPoint y: 133, distance: 12.9
click at [390, 124] on div "Leg Information" at bounding box center [388, 125] width 114 height 7
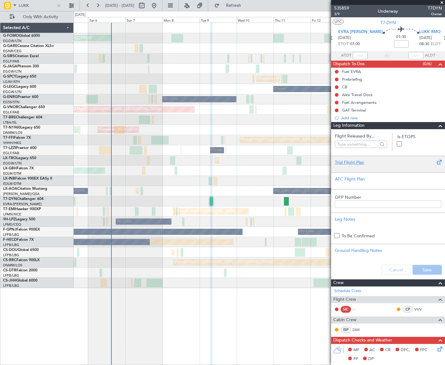
click at [349, 164] on div "Trial Flight Plan" at bounding box center [388, 162] width 106 height 6
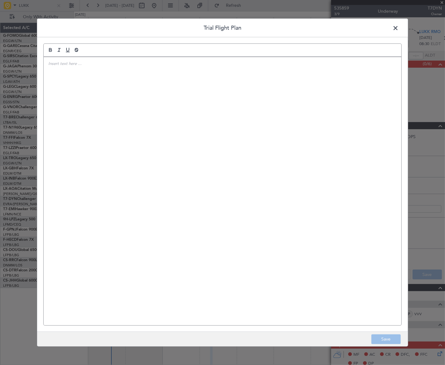
click at [118, 90] on div at bounding box center [223, 191] width 358 height 269
click at [70, 84] on div "IVP// [DATE]// FCST" at bounding box center [223, 191] width 358 height 269
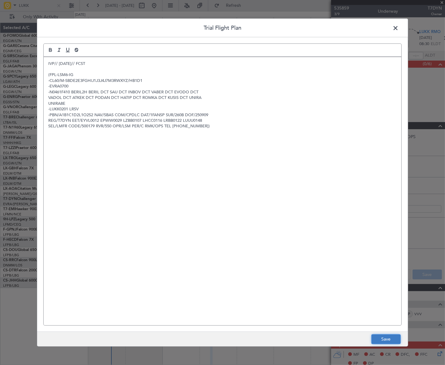
click at [396, 337] on button "Save" at bounding box center [385, 340] width 29 height 10
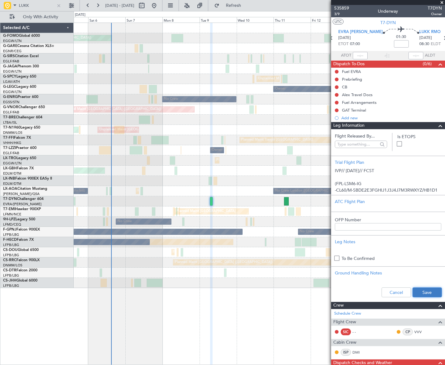
click at [430, 297] on button "Save" at bounding box center [426, 293] width 29 height 10
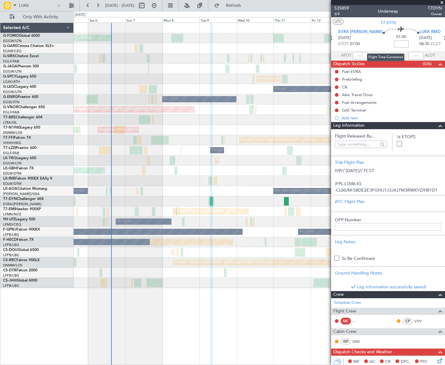
click at [394, 43] on input at bounding box center [401, 43] width 15 height 7
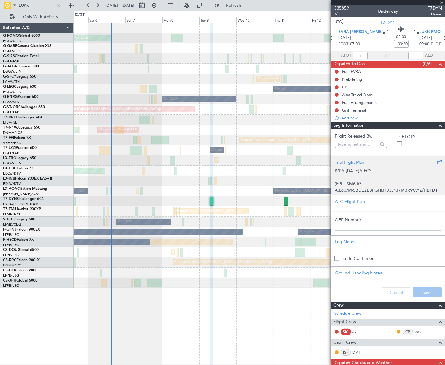
click at [367, 173] on p "IVP// [DATE]// FCST" at bounding box center [388, 171] width 106 height 6
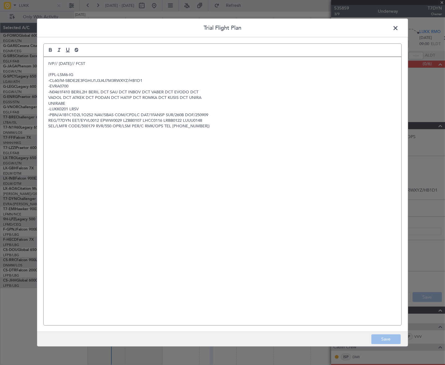
click at [72, 109] on p "-LUKK0201 LRSV" at bounding box center [222, 109] width 348 height 6
click at [379, 344] on button "Save" at bounding box center [385, 340] width 29 height 10
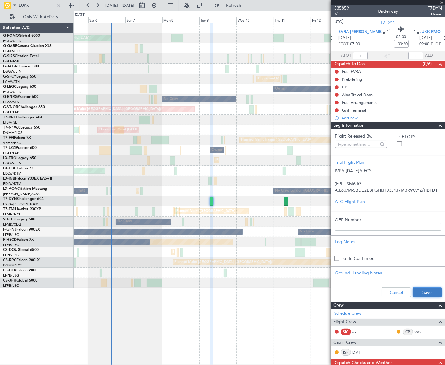
click at [424, 292] on button "Save" at bounding box center [426, 293] width 29 height 10
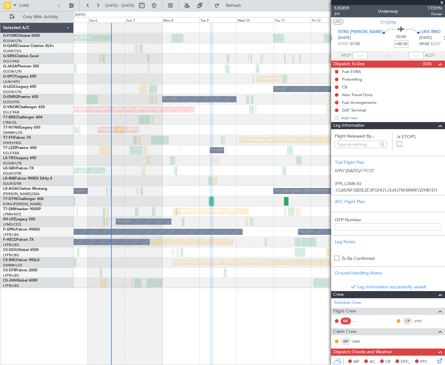
click at [437, 127] on span at bounding box center [439, 125] width 7 height 7
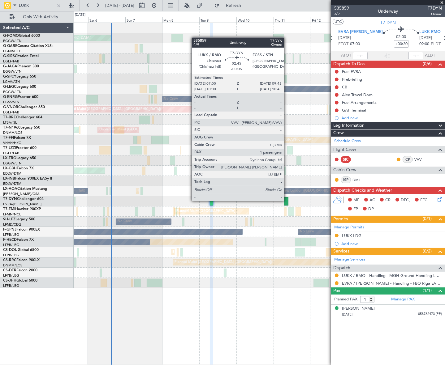
click at [287, 200] on div at bounding box center [286, 201] width 4 height 8
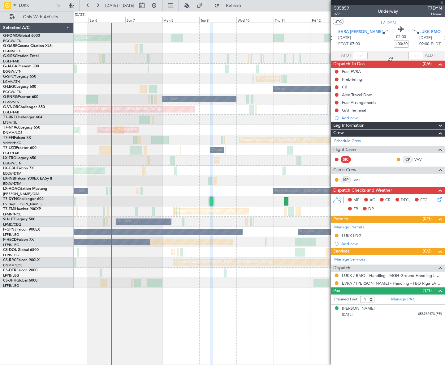
type input "-00:05"
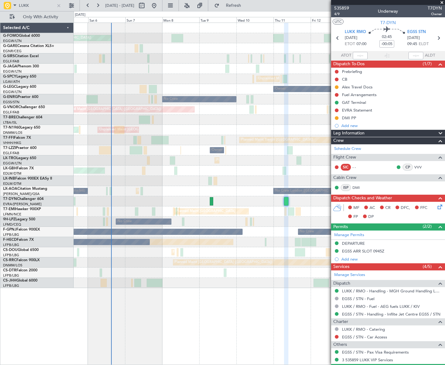
click at [379, 134] on div "Leg Information" at bounding box center [388, 133] width 114 height 7
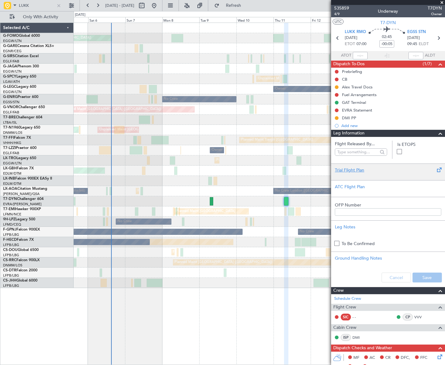
click at [350, 169] on div "Trial Flight Plan" at bounding box center [388, 170] width 106 height 6
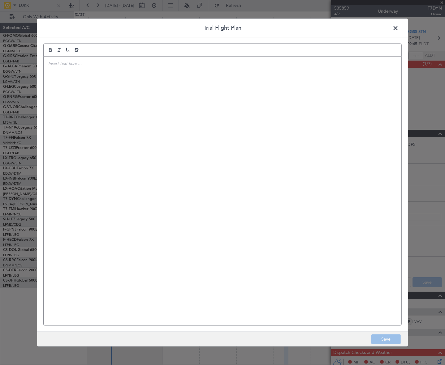
click at [295, 148] on div at bounding box center [223, 191] width 358 height 269
click at [57, 62] on p "IVP// FCST" at bounding box center [222, 64] width 348 height 6
click at [102, 64] on p "IVP// [DATE]// FCST" at bounding box center [222, 64] width 348 height 6
click at [165, 83] on div "IVP// [DATE]// FCST" at bounding box center [223, 191] width 358 height 269
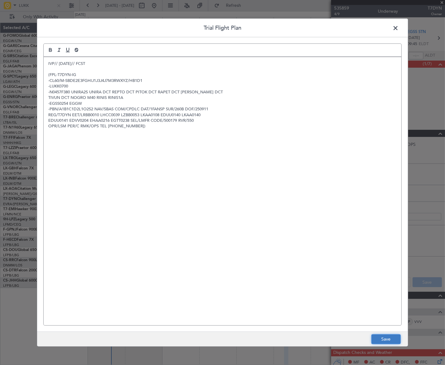
click at [386, 339] on button "Save" at bounding box center [385, 340] width 29 height 10
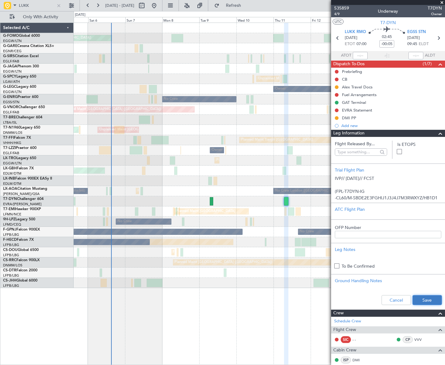
click at [433, 298] on button "Save" at bounding box center [426, 300] width 29 height 10
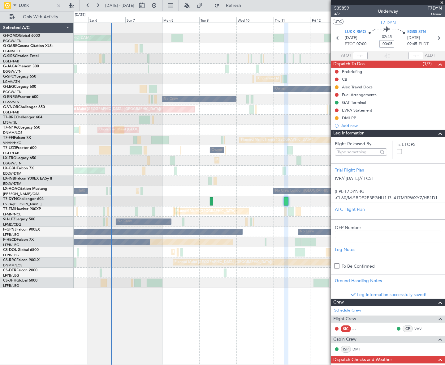
click at [390, 41] on input "-00:05" at bounding box center [386, 43] width 15 height 7
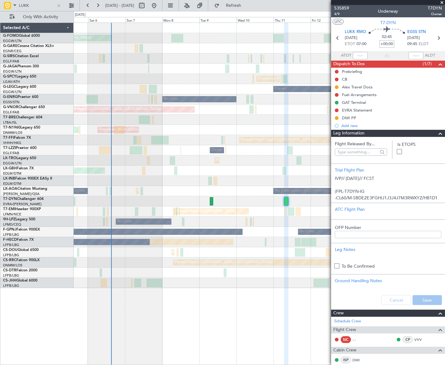
type input "+00:00"
click at [436, 136] on span at bounding box center [439, 133] width 7 height 7
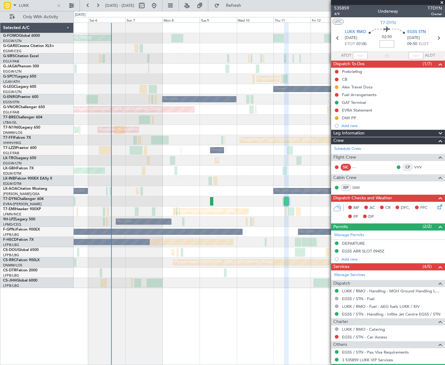
click at [383, 43] on input at bounding box center [386, 43] width 15 height 7
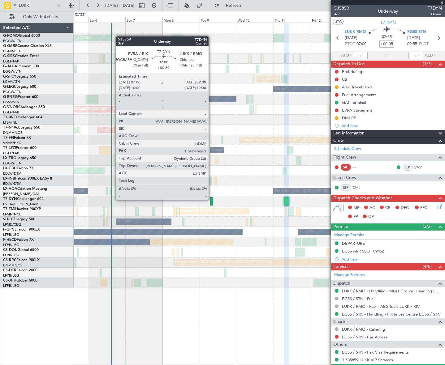
click at [211, 199] on div at bounding box center [211, 201] width 3 height 8
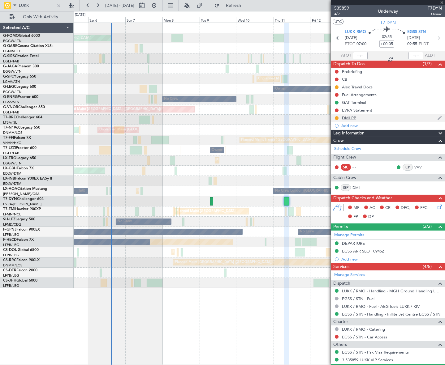
type input "+00:30"
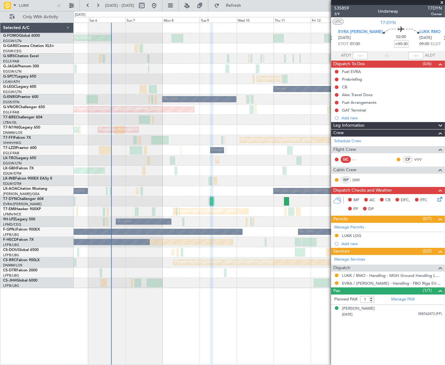
click at [354, 124] on span "Leg Information" at bounding box center [348, 125] width 31 height 7
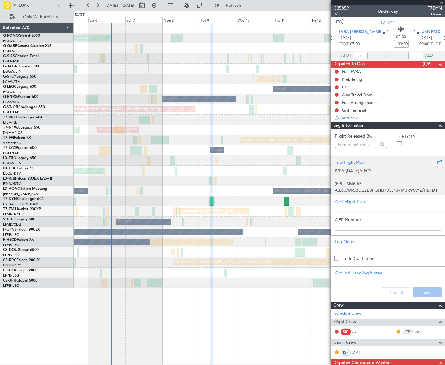
click at [362, 181] on p "(FPL-LSM6-IG" at bounding box center [388, 184] width 106 height 6
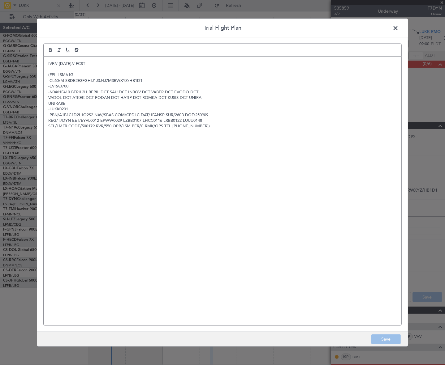
click at [73, 108] on p "-LUKK0201" at bounding box center [222, 109] width 348 height 6
click at [78, 105] on p "UNIRA8E" at bounding box center [222, 104] width 348 height 6
click at [77, 110] on p "-LUKK0201 L" at bounding box center [222, 109] width 348 height 6
click at [396, 338] on button "Save" at bounding box center [385, 340] width 29 height 10
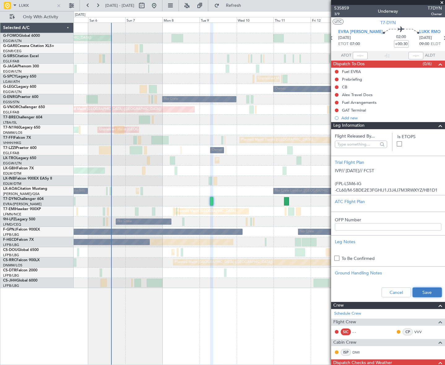
click at [424, 290] on button "Save" at bounding box center [426, 293] width 29 height 10
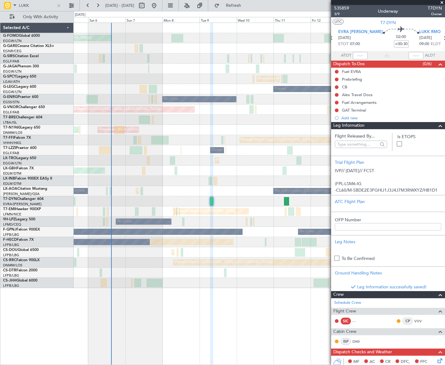
click at [437, 125] on span at bounding box center [439, 125] width 7 height 7
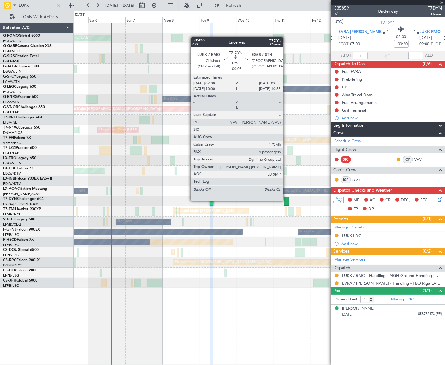
click at [286, 200] on div at bounding box center [286, 201] width 5 height 8
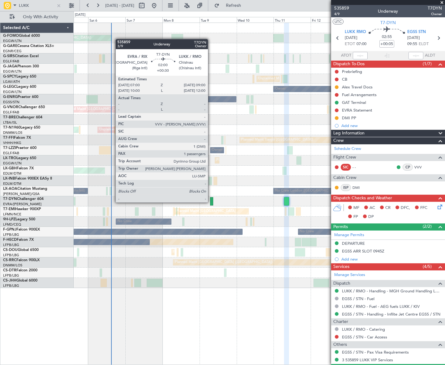
click at [211, 202] on div at bounding box center [211, 201] width 3 height 8
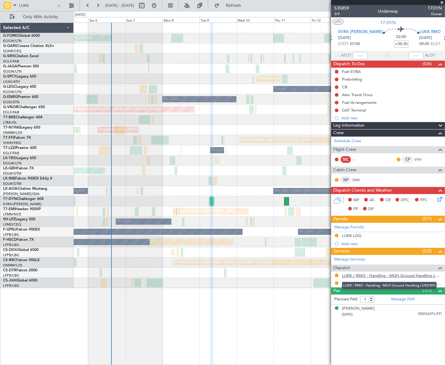
click at [384, 275] on link "LUKK / RMO - Handling - MGH Ground Handling LUKK/KIV" at bounding box center [392, 275] width 100 height 5
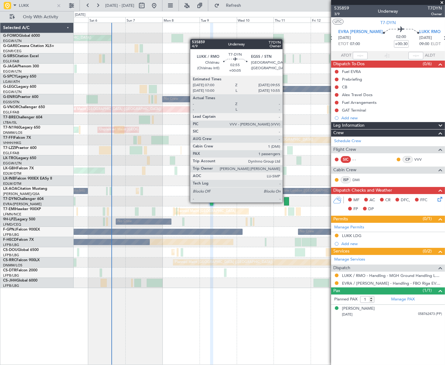
click at [285, 202] on div at bounding box center [286, 201] width 5 height 8
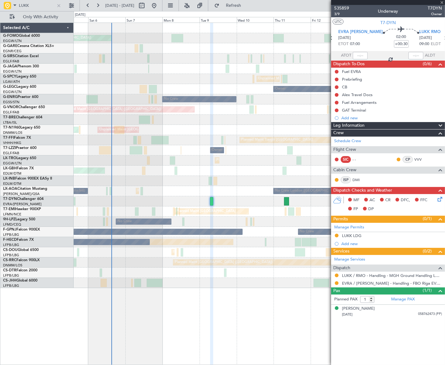
type input "+00:05"
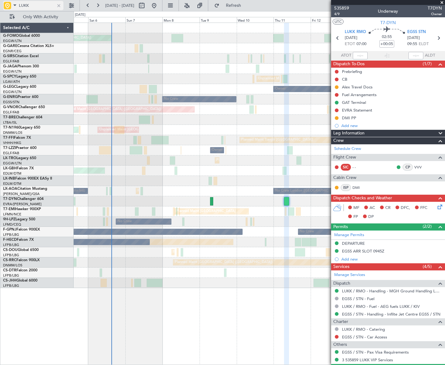
click at [62, 6] on div at bounding box center [58, 5] width 7 height 7
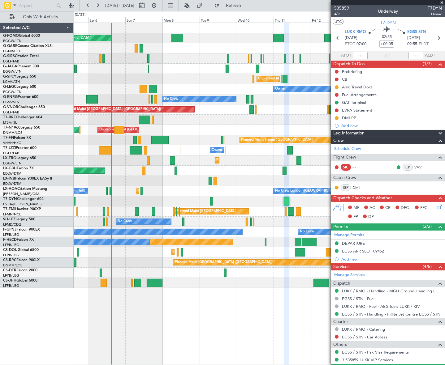
click at [272, 322] on div "Planned Maint [GEOGRAPHIC_DATA] ([GEOGRAPHIC_DATA]) Planned Maint [GEOGRAPHIC_D…" at bounding box center [259, 194] width 371 height 343
click at [396, 133] on div "Leg Information" at bounding box center [388, 133] width 114 height 7
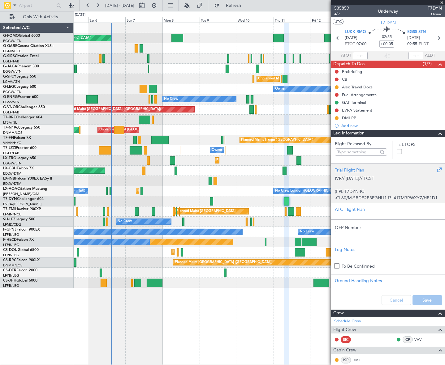
click at [390, 192] on p "(FPL-T7DYN-IG" at bounding box center [388, 191] width 106 height 6
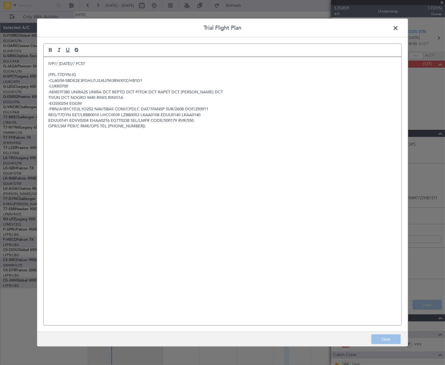
click at [398, 28] on span at bounding box center [398, 29] width 0 height 12
